Goal: Find specific page/section: Find specific page/section

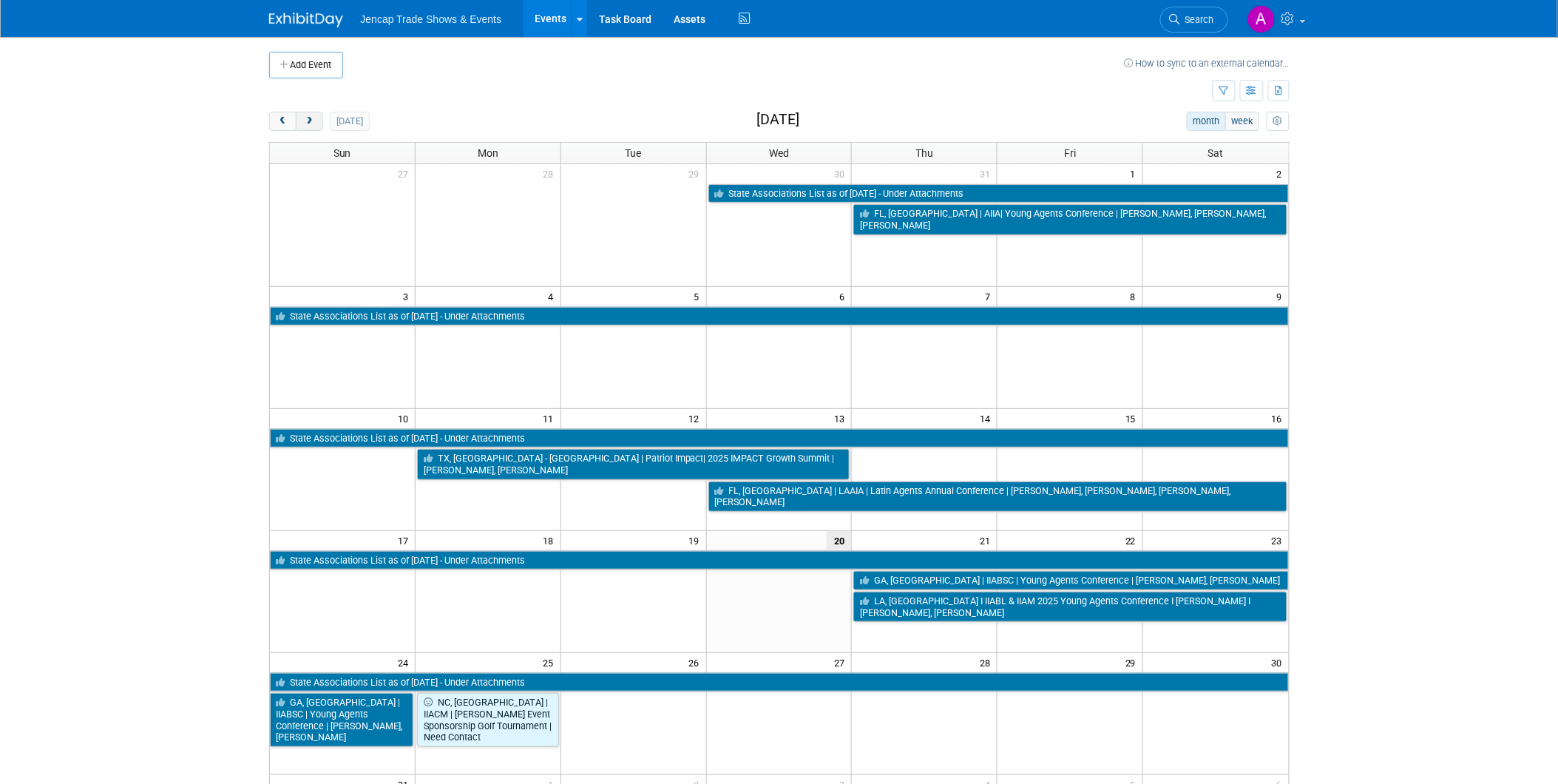
click at [312, 120] on span "next" at bounding box center [310, 121] width 11 height 9
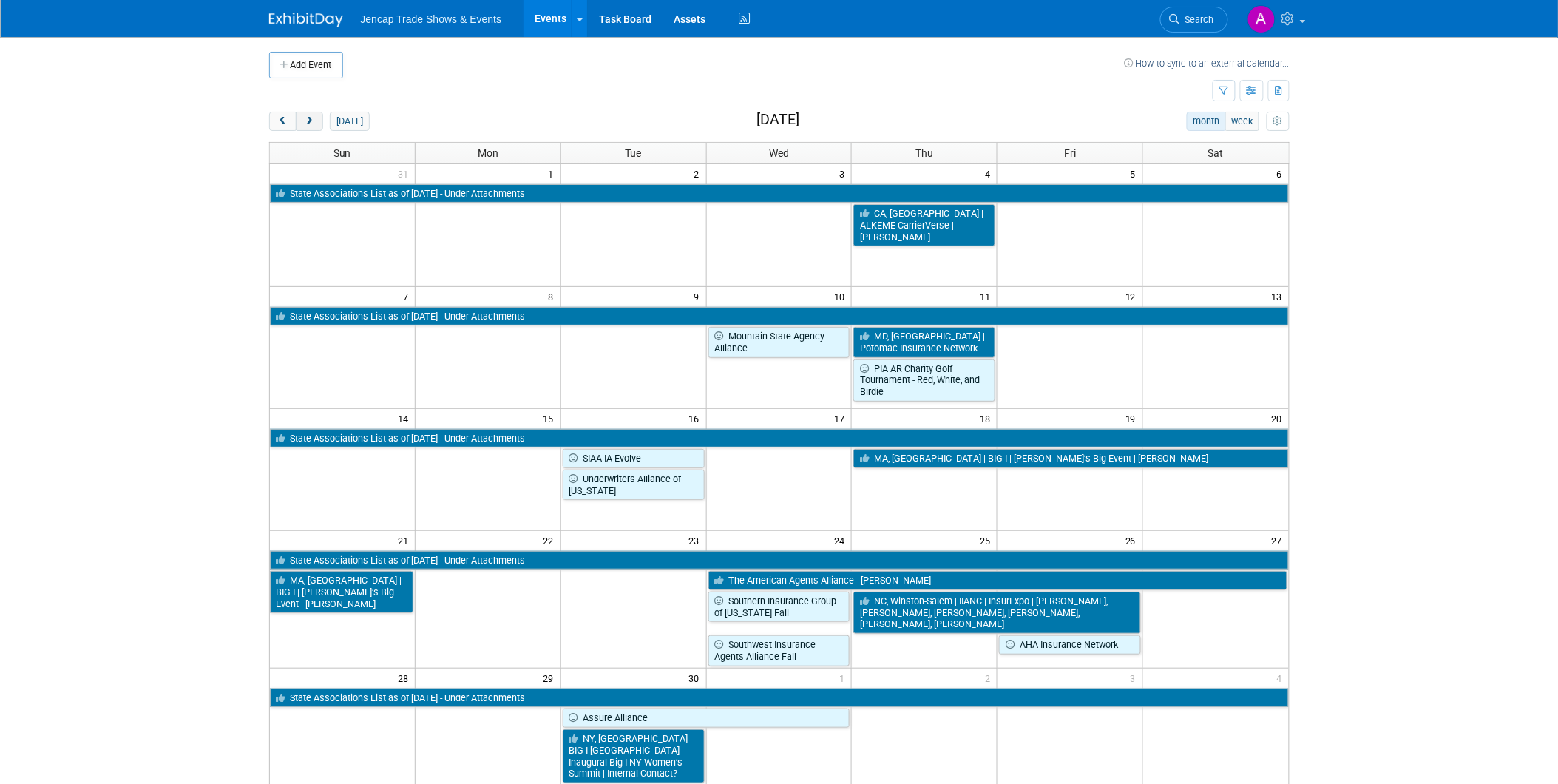
click at [312, 116] on span "next" at bounding box center [310, 121] width 11 height 9
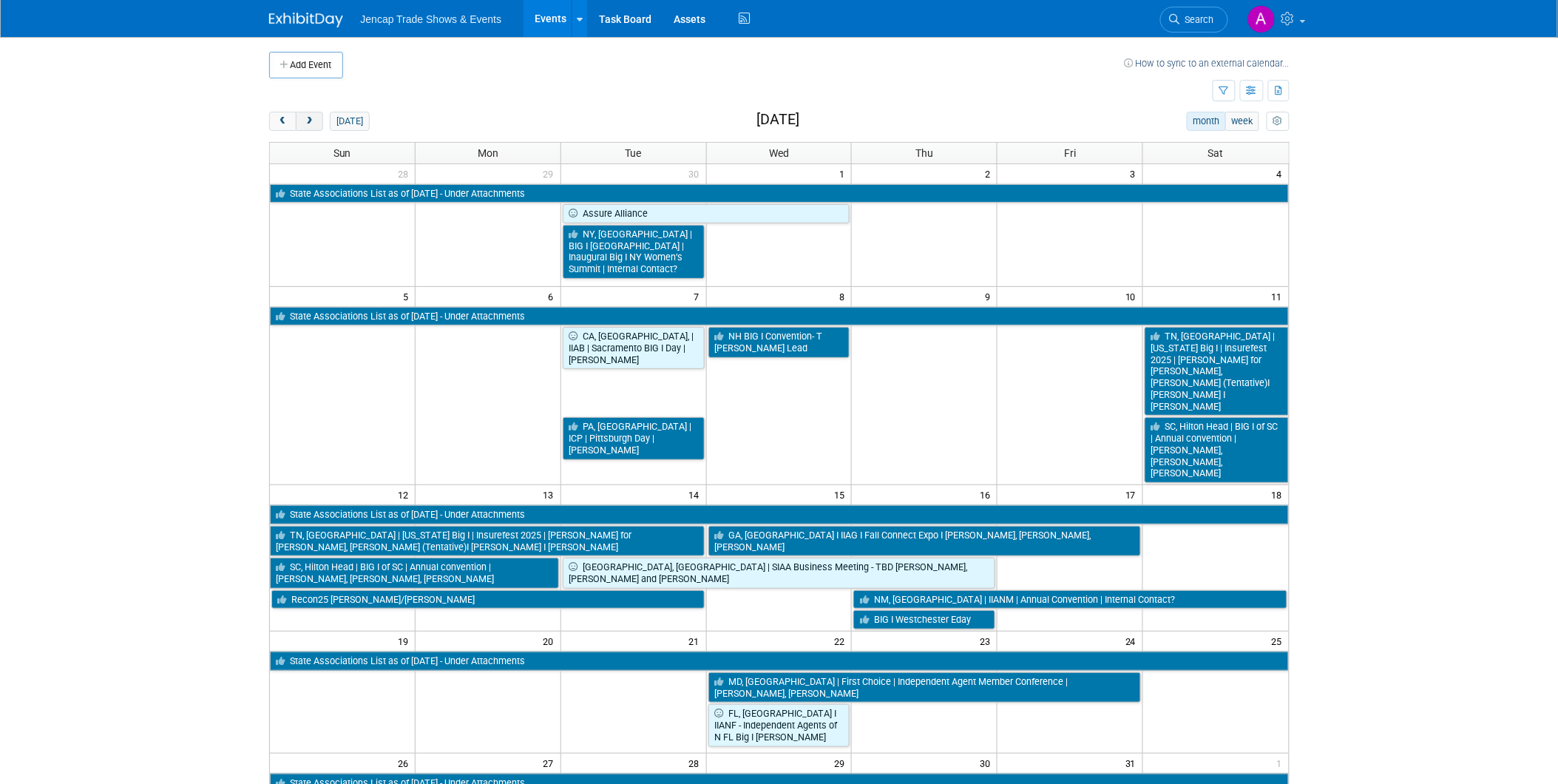
click at [313, 120] on span "next" at bounding box center [310, 121] width 11 height 9
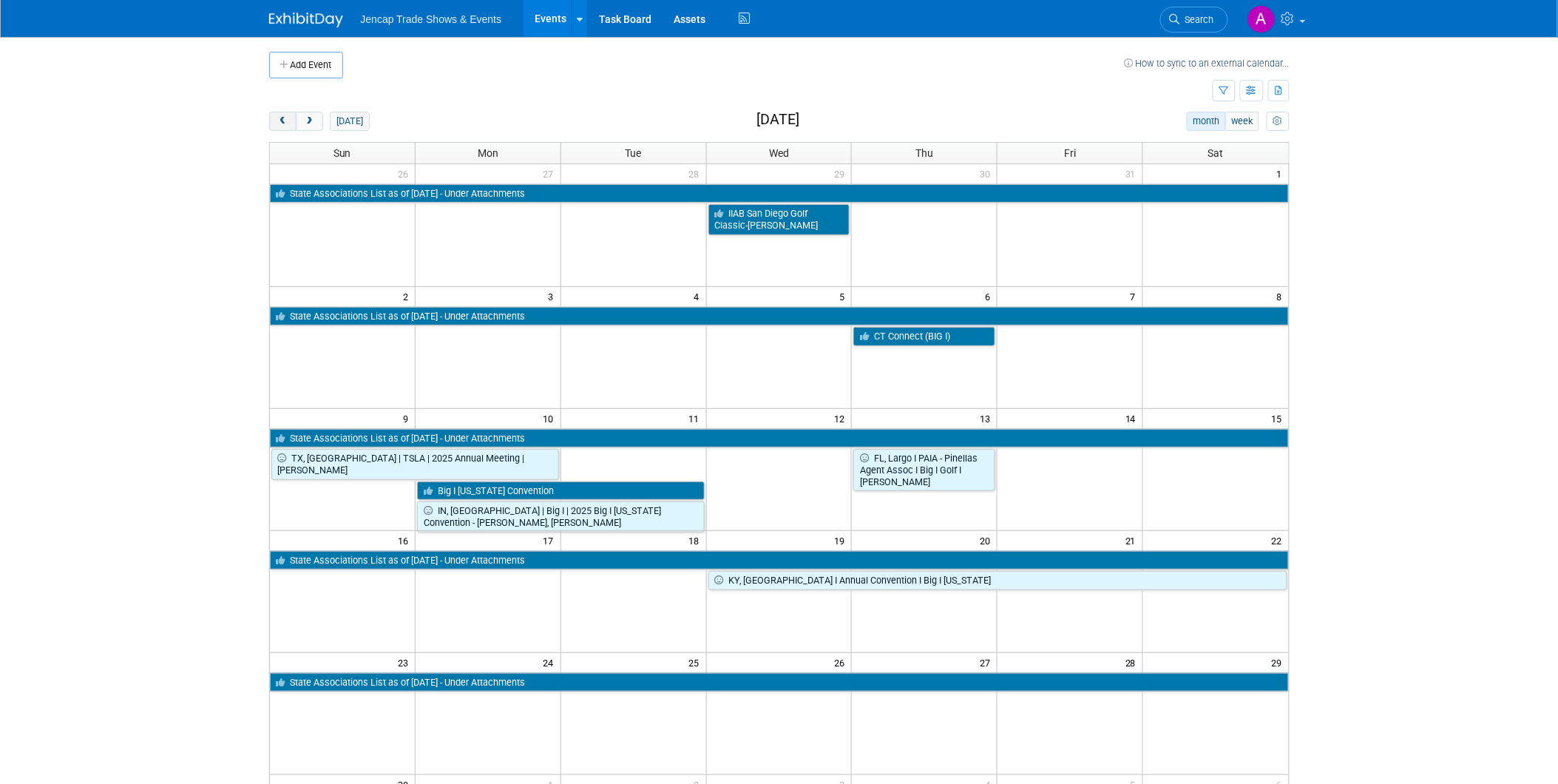
click at [284, 123] on span "prev" at bounding box center [283, 121] width 11 height 9
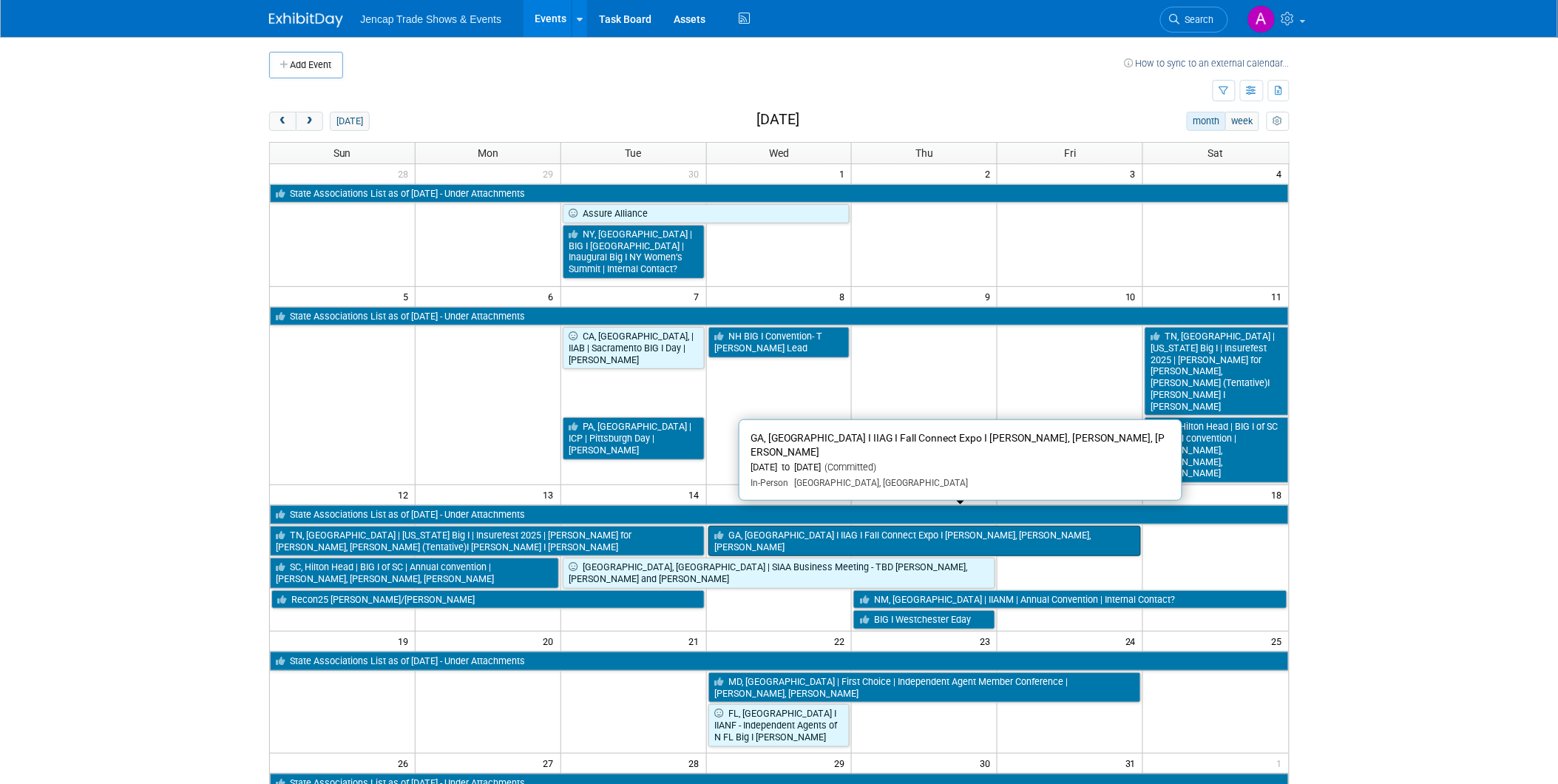
click at [851, 526] on link "GA, [GEOGRAPHIC_DATA] I IIAG I Fall Connect Expo I [PERSON_NAME], [PERSON_NAME]…" at bounding box center [925, 541] width 434 height 31
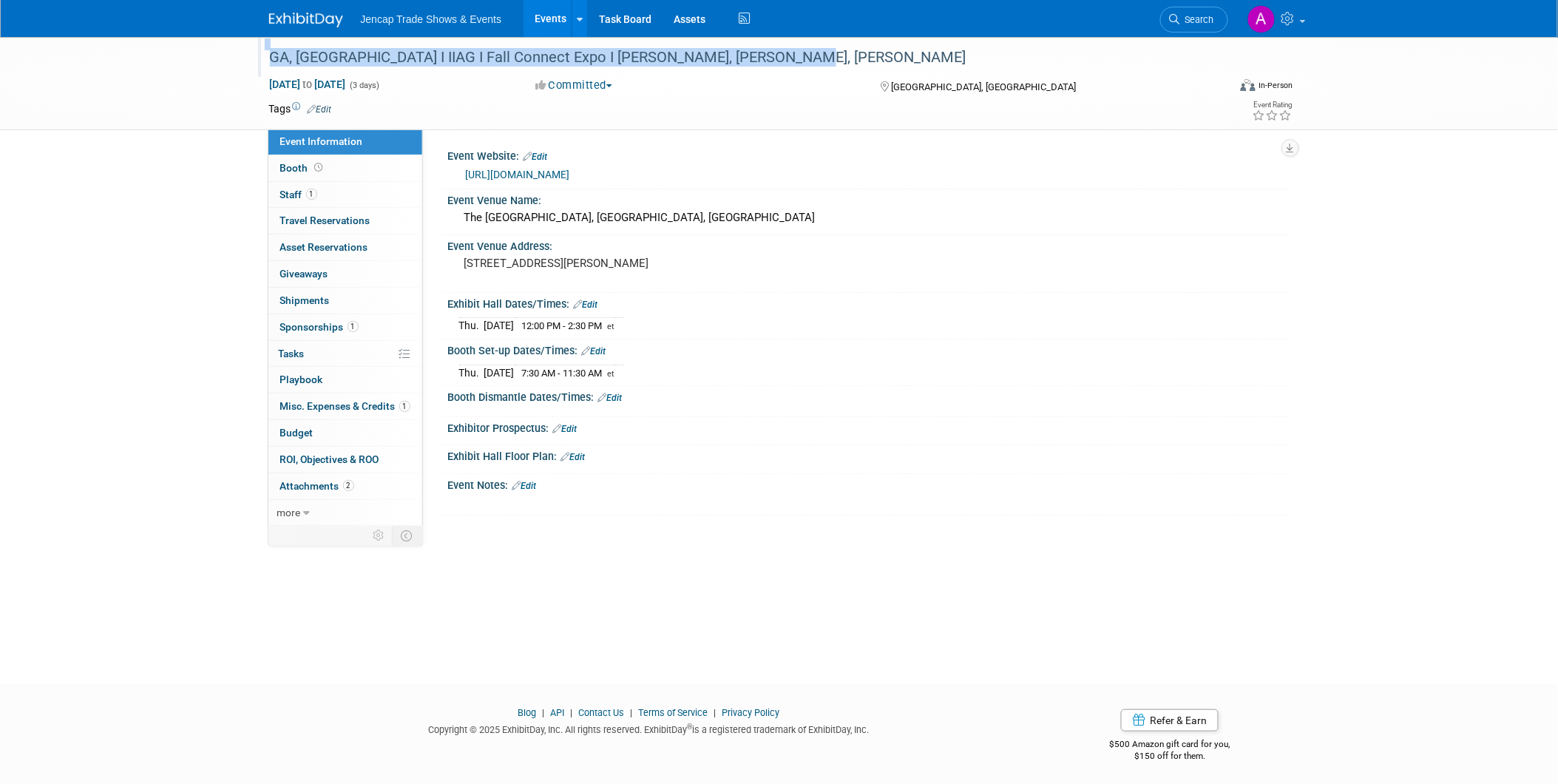
drag, startPoint x: 262, startPoint y: 54, endPoint x: 811, endPoint y: 71, distance: 549.3
click at [811, 71] on div "GA, [GEOGRAPHIC_DATA] I IIAG I Fall Connect Expo I [PERSON_NAME], [PERSON_NAME]…" at bounding box center [737, 56] width 959 height 40
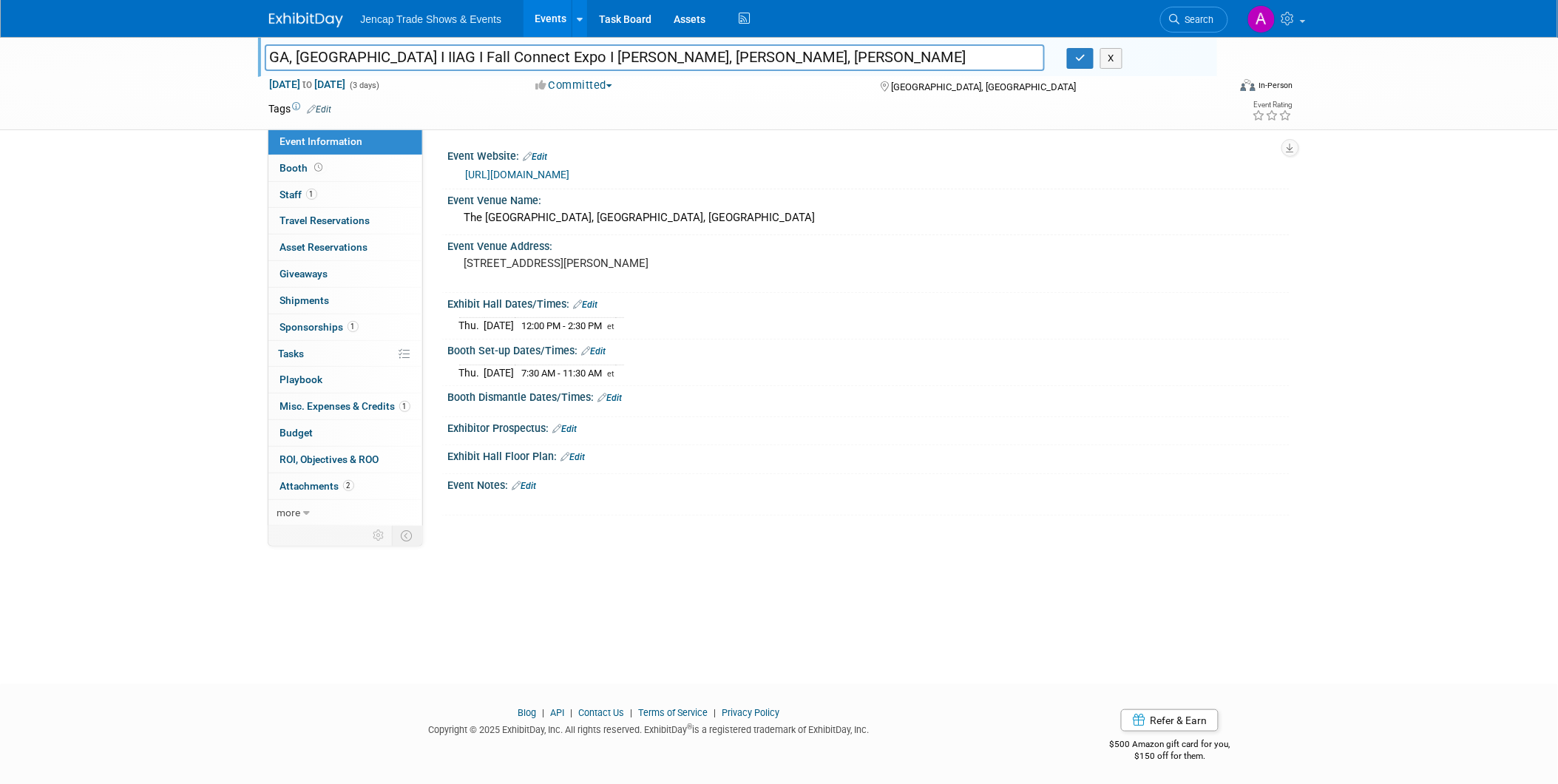
drag, startPoint x: 789, startPoint y: 54, endPoint x: 215, endPoint y: 31, distance: 574.5
click at [215, 31] on body "Jencap Trade Shows & Events Events Add Event Bulk Upload Events Shareable Event…" at bounding box center [779, 392] width 1558 height 784
